Goal: Task Accomplishment & Management: Complete application form

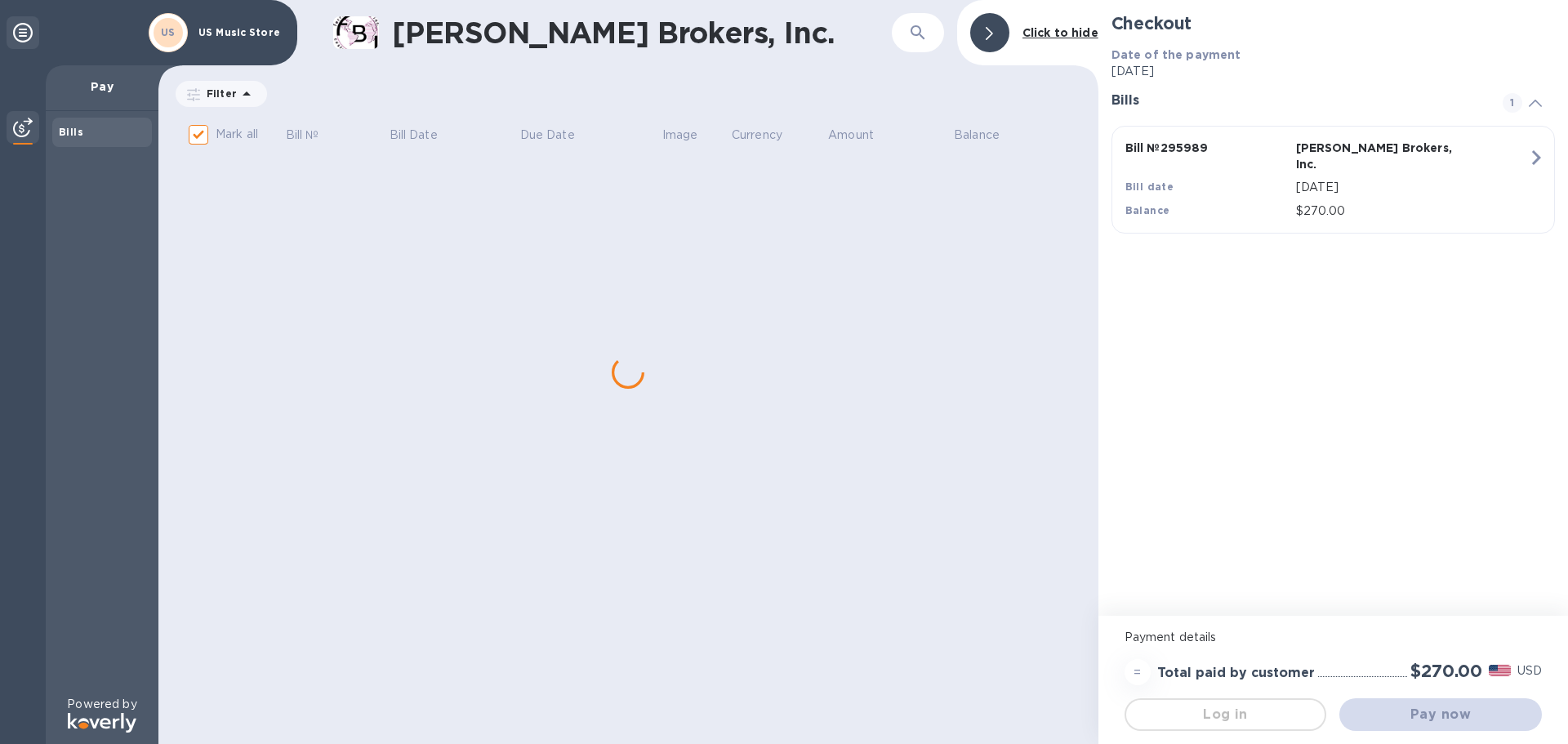
checkbox input "false"
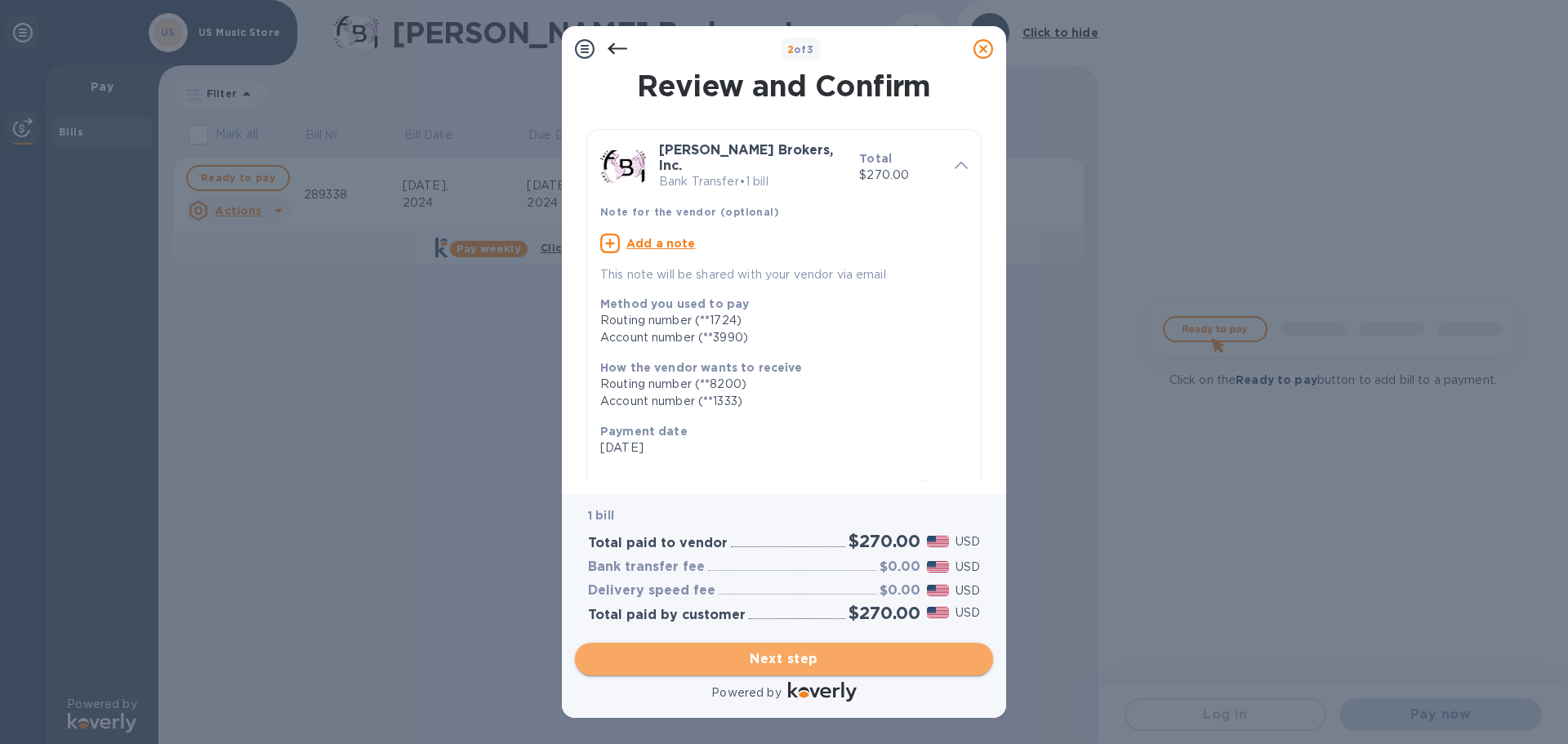
click at [784, 659] on span "Next step" at bounding box center [784, 660] width 392 height 20
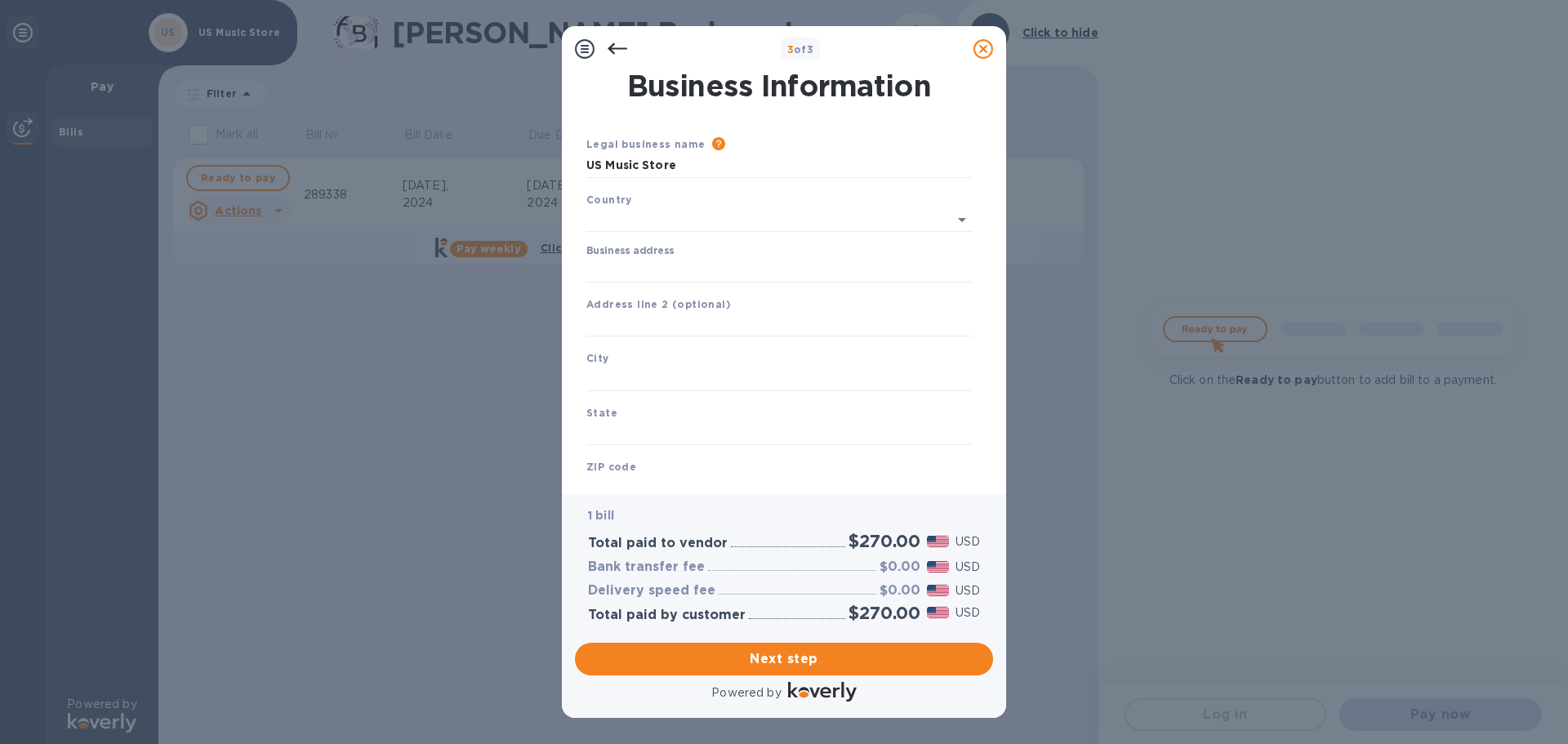
type input "[GEOGRAPHIC_DATA]"
click at [627, 268] on input "Business address" at bounding box center [779, 266] width 386 height 24
type input "[STREET_ADDRESS]"
click at [652, 379] on input "text" at bounding box center [779, 375] width 386 height 24
type input "[GEOGRAPHIC_DATA]"
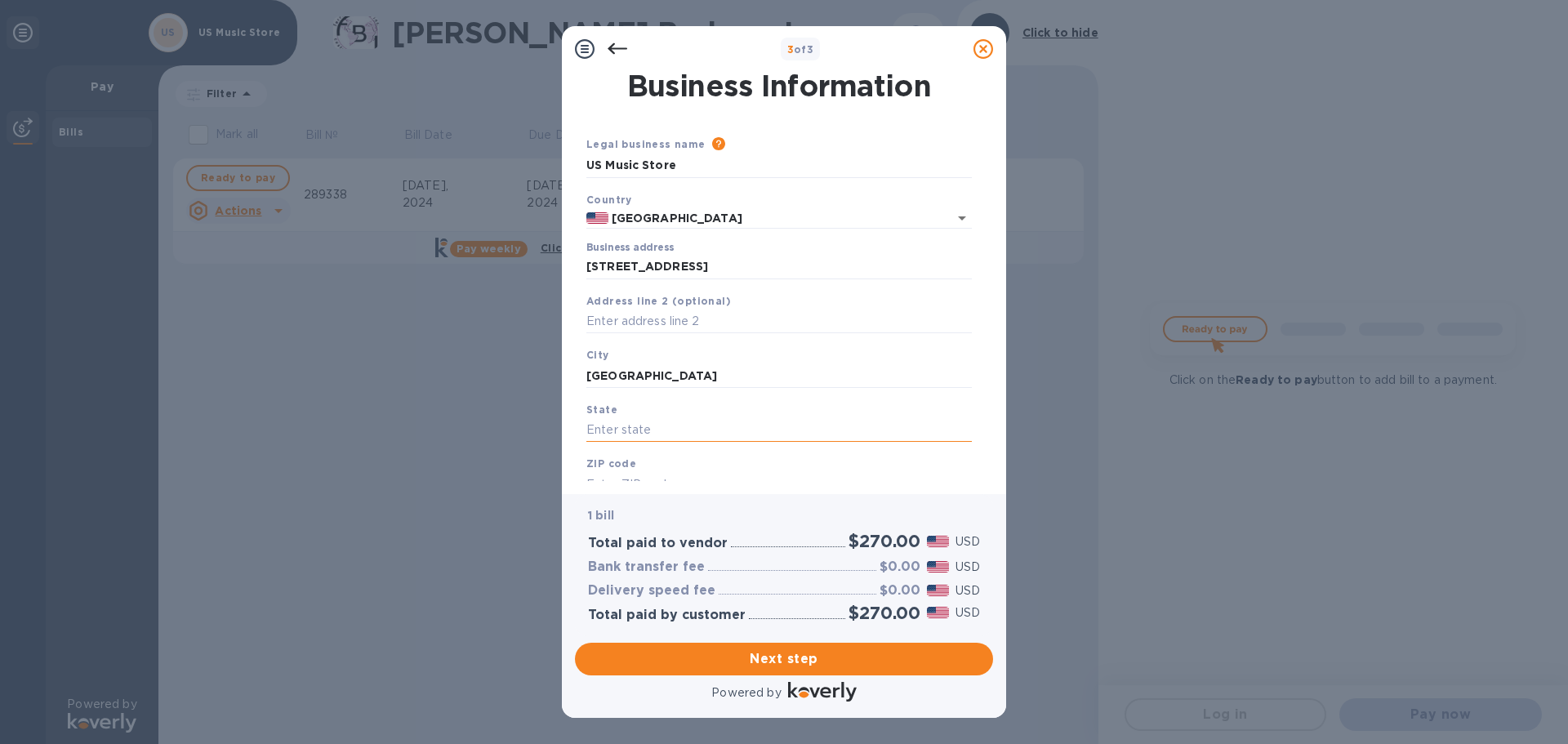
click at [611, 434] on input "text" at bounding box center [779, 430] width 386 height 24
type input "CA"
click at [627, 465] on b "ZIP code" at bounding box center [611, 464] width 50 height 13
click at [676, 469] on div "ZIP code" at bounding box center [779, 476] width 399 height 54
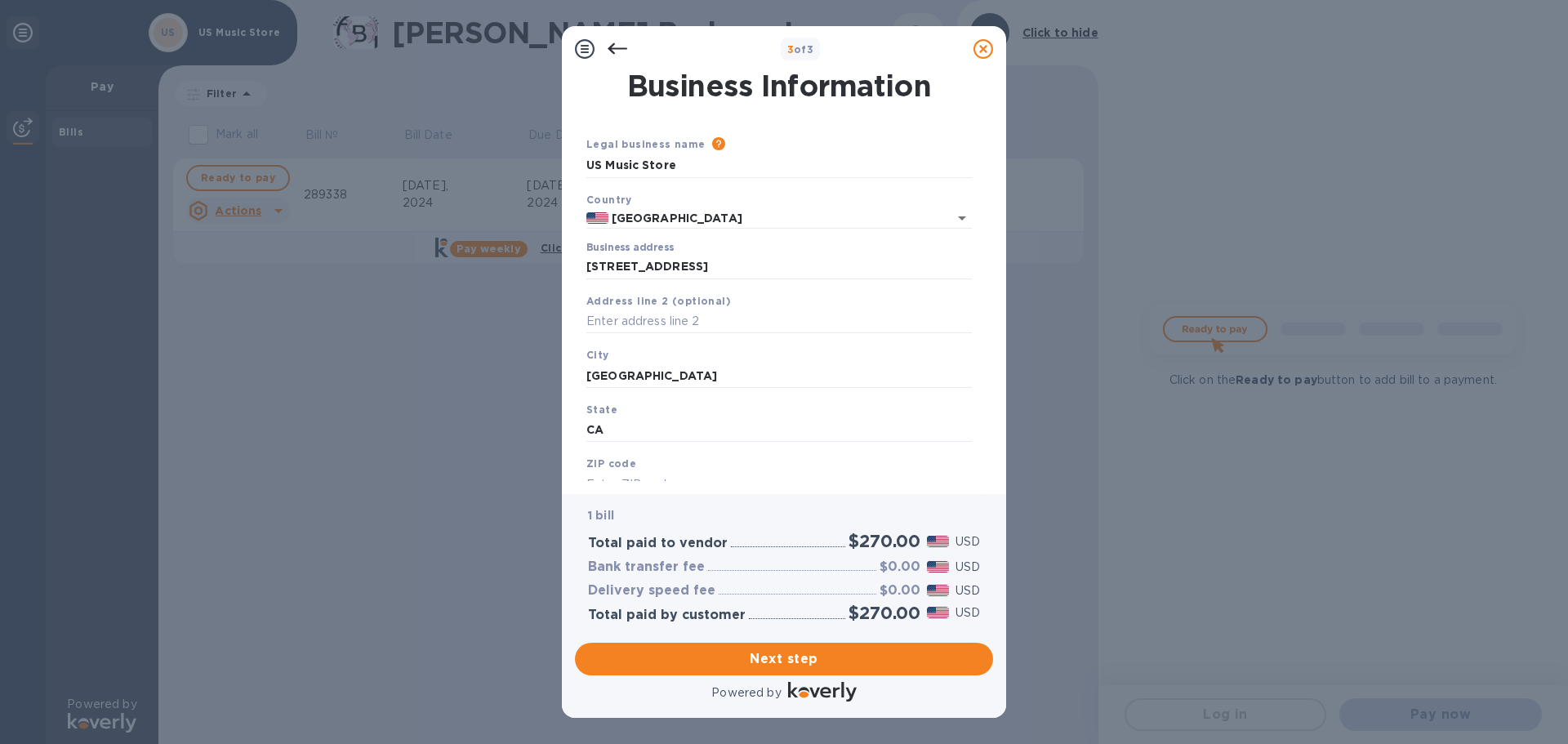
drag, startPoint x: 606, startPoint y: 472, endPoint x: 561, endPoint y: 467, distance: 45.3
click at [605, 472] on input "text" at bounding box center [779, 484] width 386 height 24
click at [592, 469] on b "ZIP code" at bounding box center [611, 464] width 50 height 13
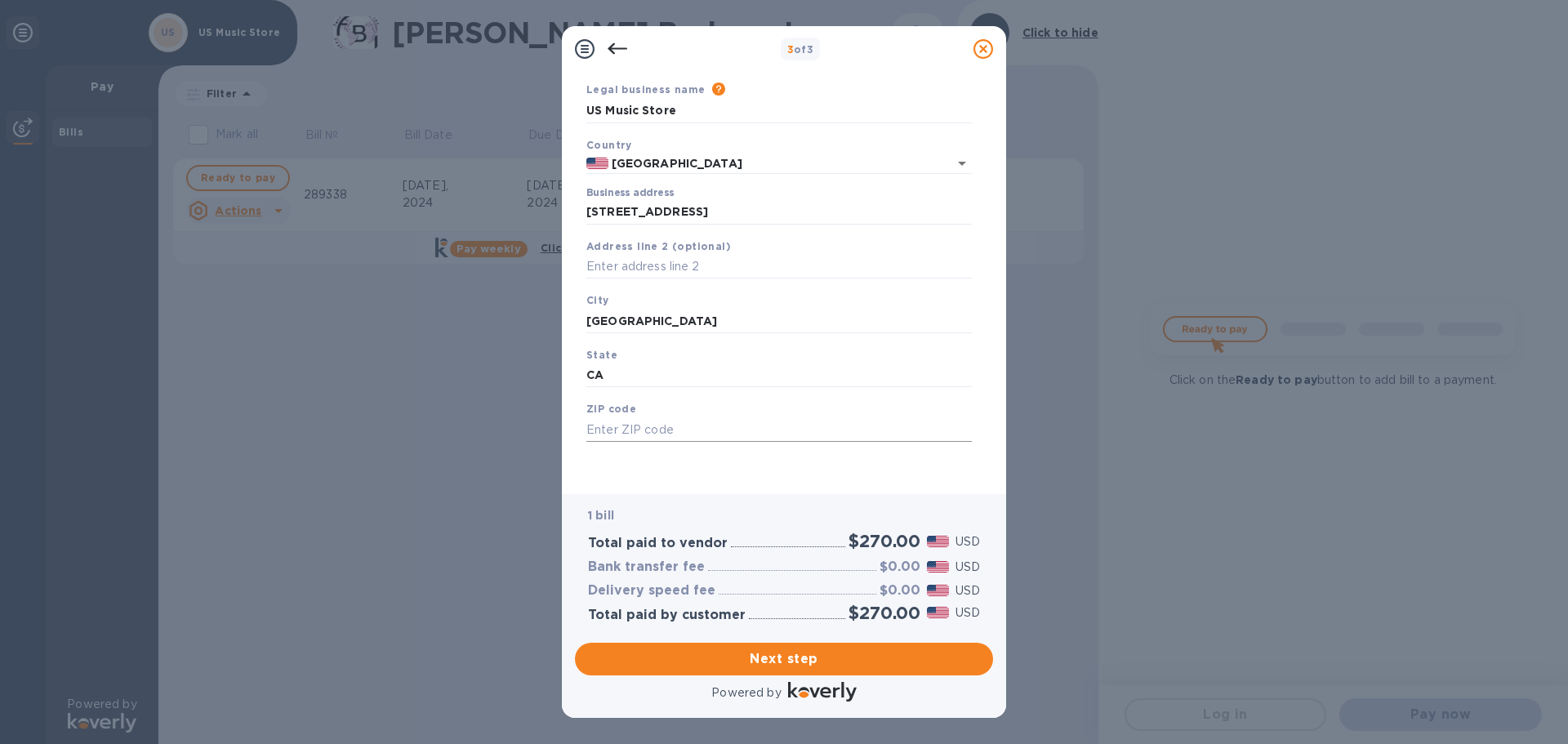
click at [612, 436] on input "text" at bounding box center [779, 430] width 386 height 24
type input "90201"
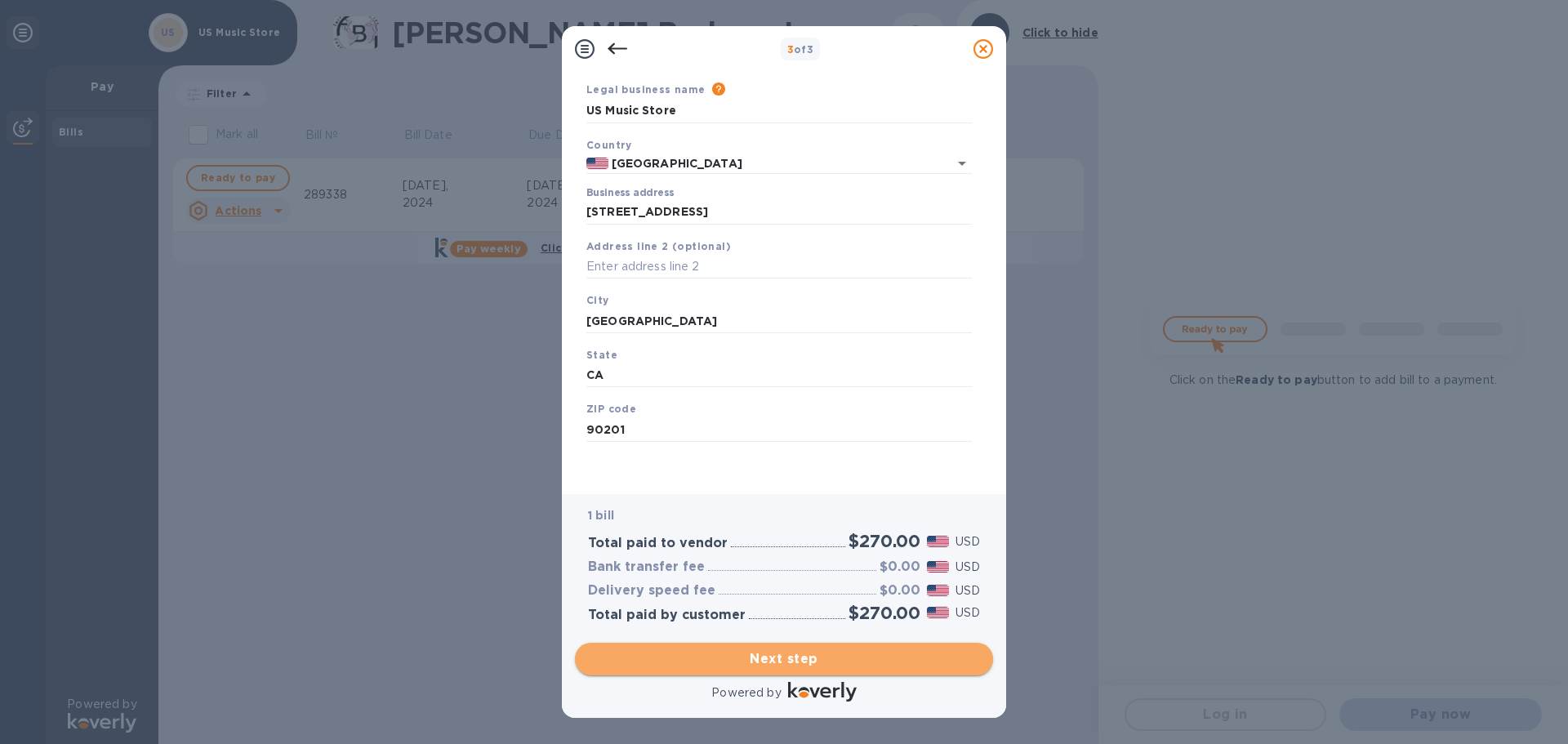
click at [776, 662] on span "Next step" at bounding box center [784, 660] width 392 height 20
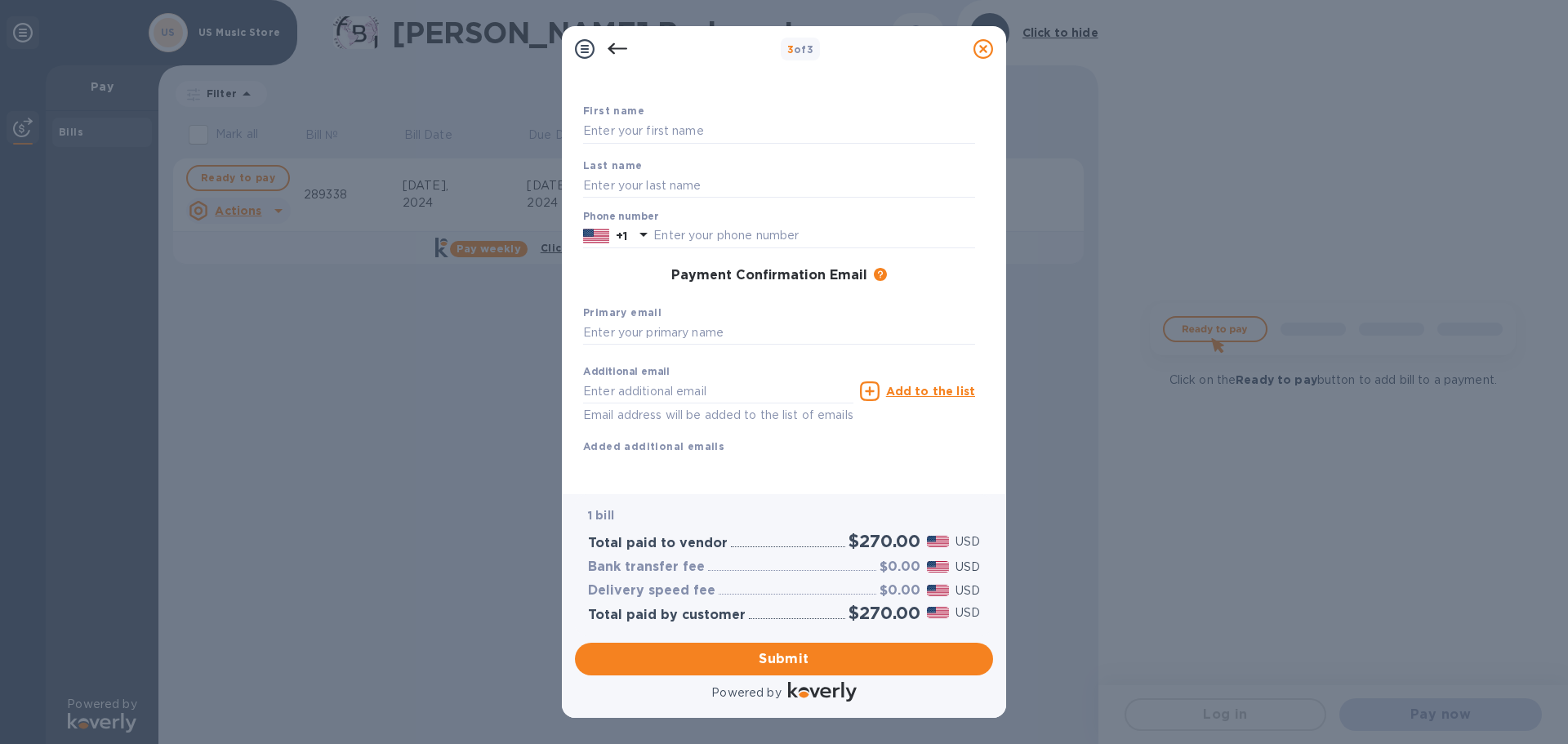
scroll to position [0, 0]
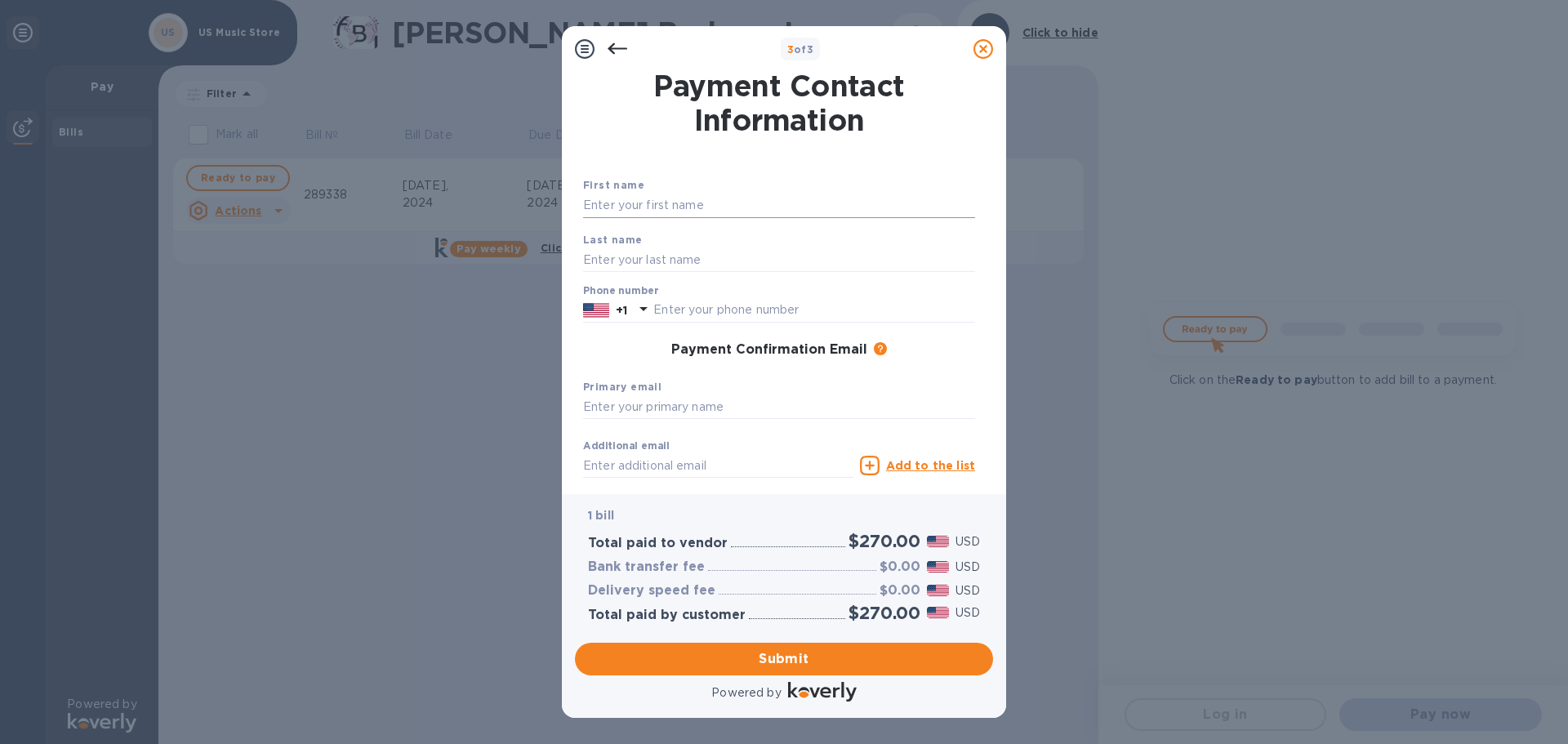
click at [660, 203] on input "text" at bounding box center [779, 206] width 392 height 24
type input "[PERSON_NAME]"
type input "9166068894"
type input "[EMAIL_ADDRESS][DOMAIN_NAME]"
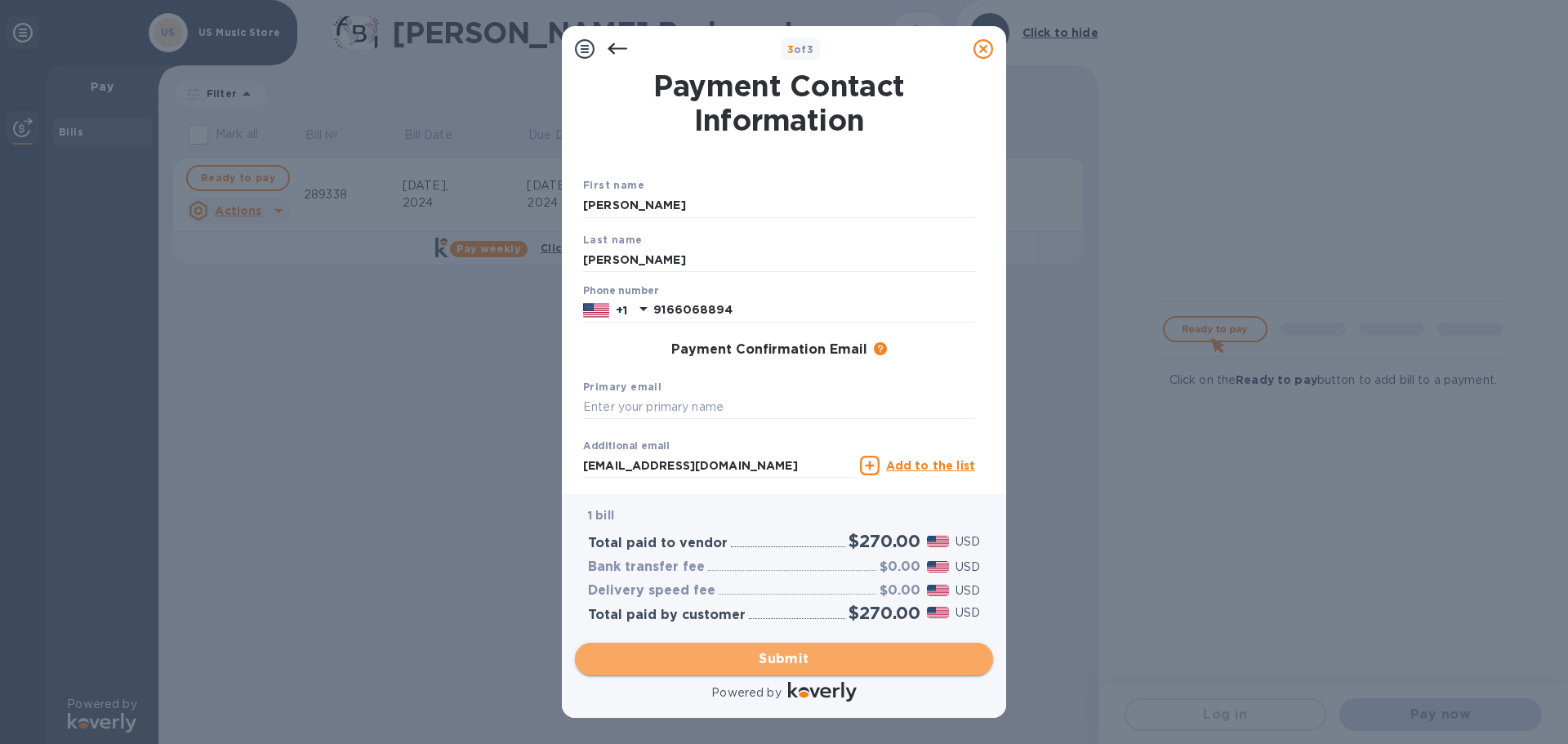
click at [774, 662] on span "Submit" at bounding box center [784, 660] width 392 height 20
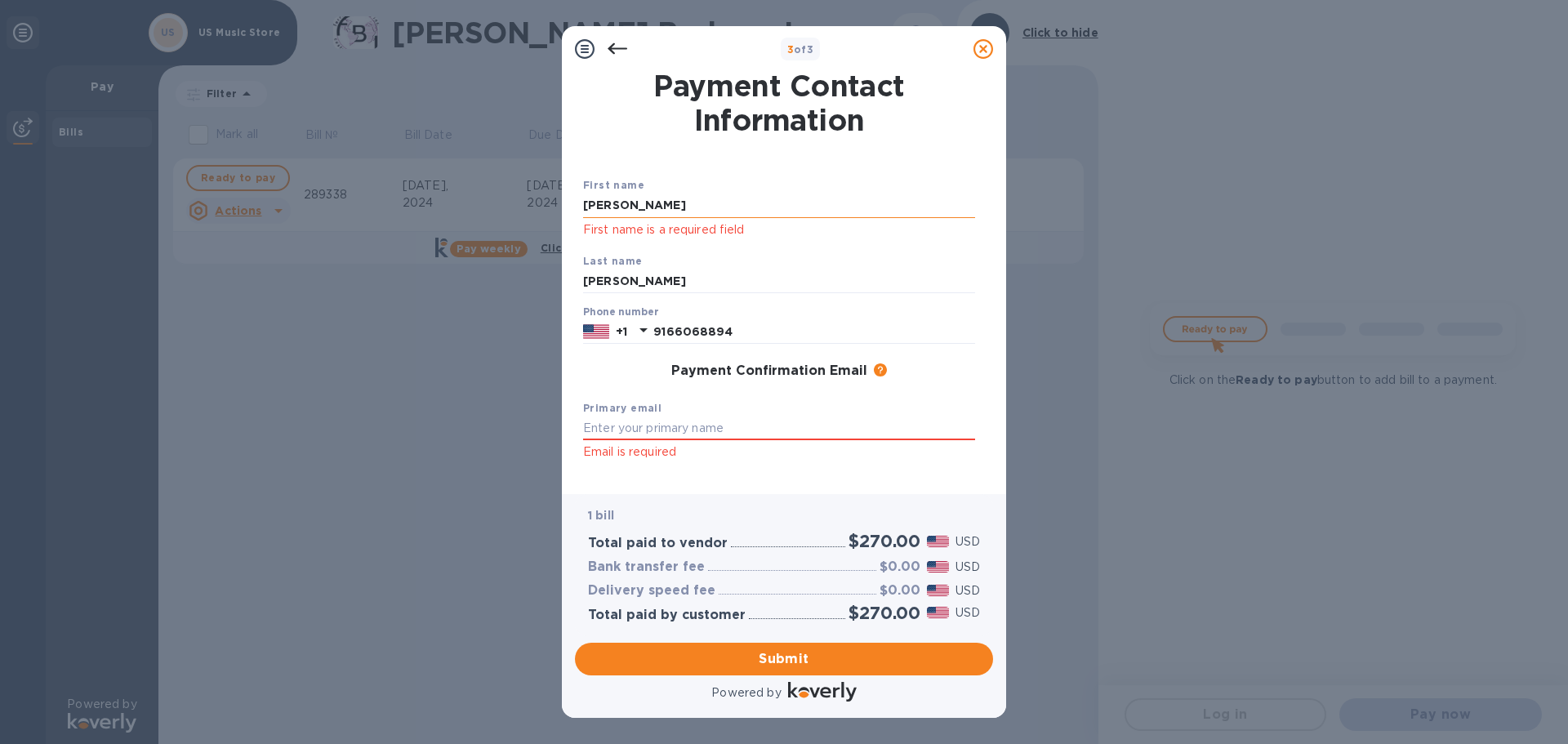
click at [630, 204] on input "[PERSON_NAME]" at bounding box center [779, 206] width 392 height 24
type input "[PERSON_NAME]"
click at [386, 343] on div "3 of 3 Payment Contact Information First name [PERSON_NAME] First name is a req…" at bounding box center [784, 372] width 1568 height 744
click at [685, 431] on input "text" at bounding box center [779, 429] width 392 height 24
type input "[EMAIL_ADDRESS][DOMAIN_NAME]"
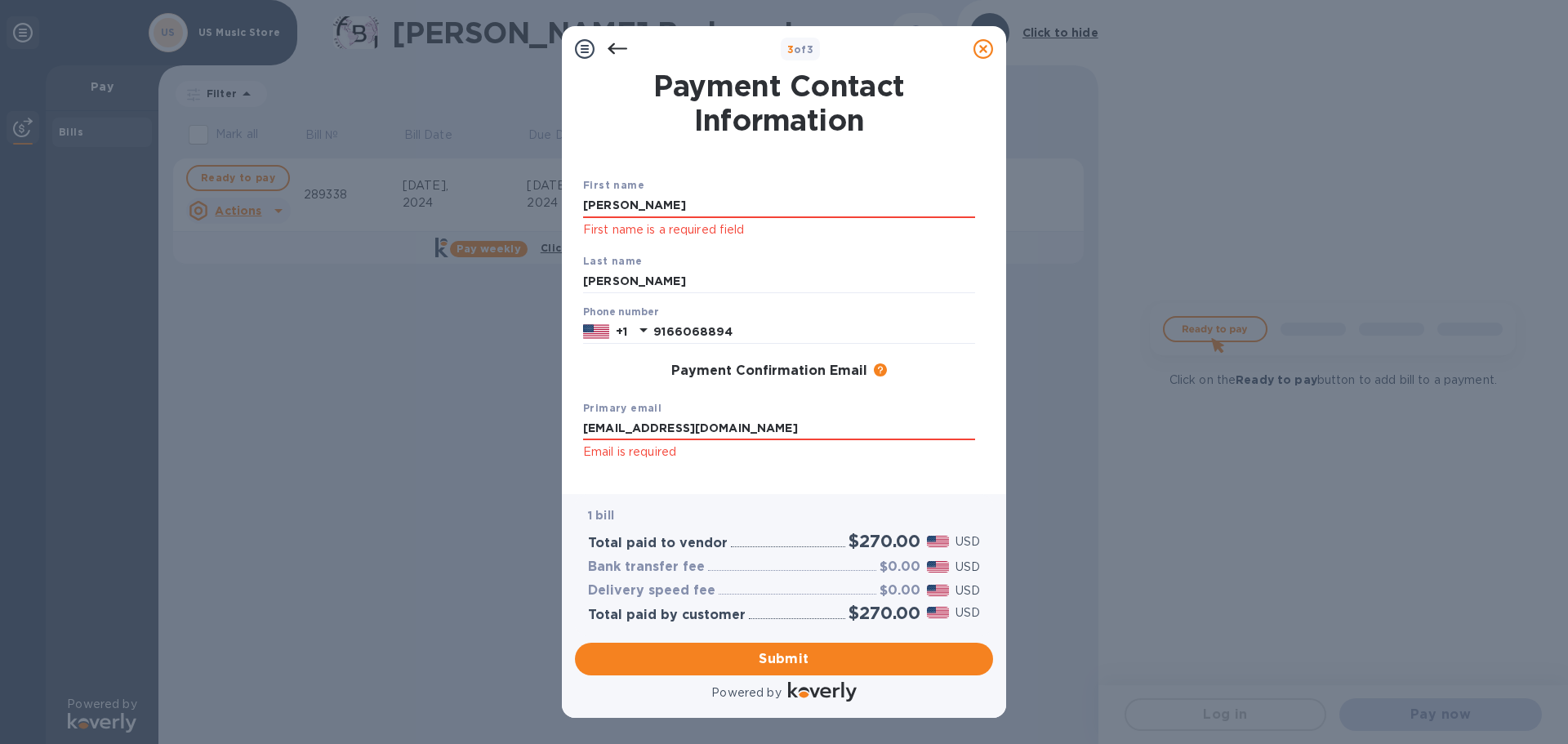
drag, startPoint x: 785, startPoint y: 660, endPoint x: 1090, endPoint y: 644, distance: 305.4
click at [787, 659] on span "Submit" at bounding box center [784, 660] width 392 height 20
